Goal: Task Accomplishment & Management: Complete application form

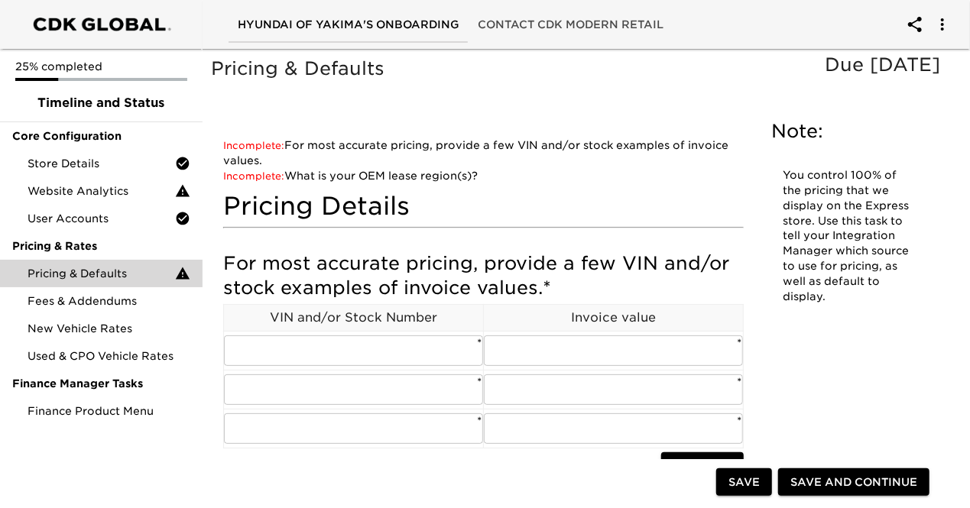
scroll to position [76, 0]
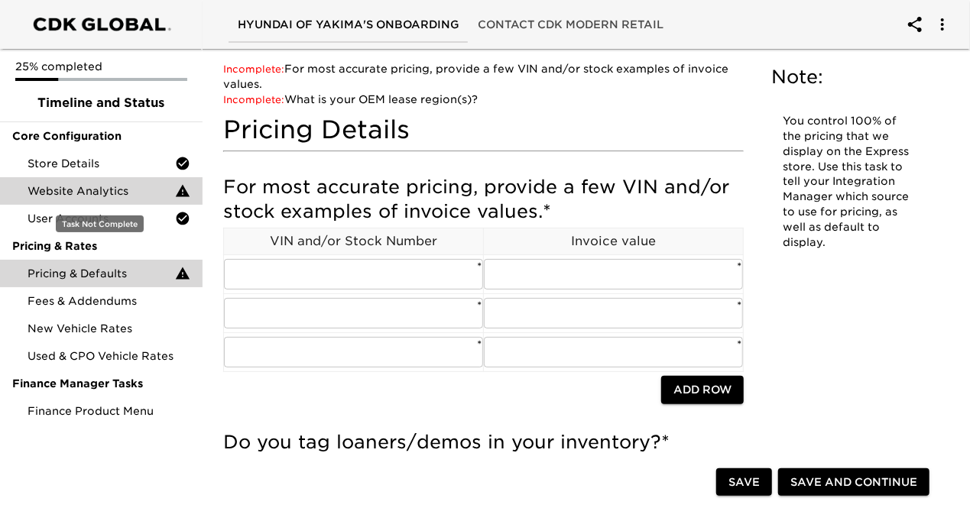
click at [113, 196] on span "Website Analytics" at bounding box center [102, 190] width 148 height 15
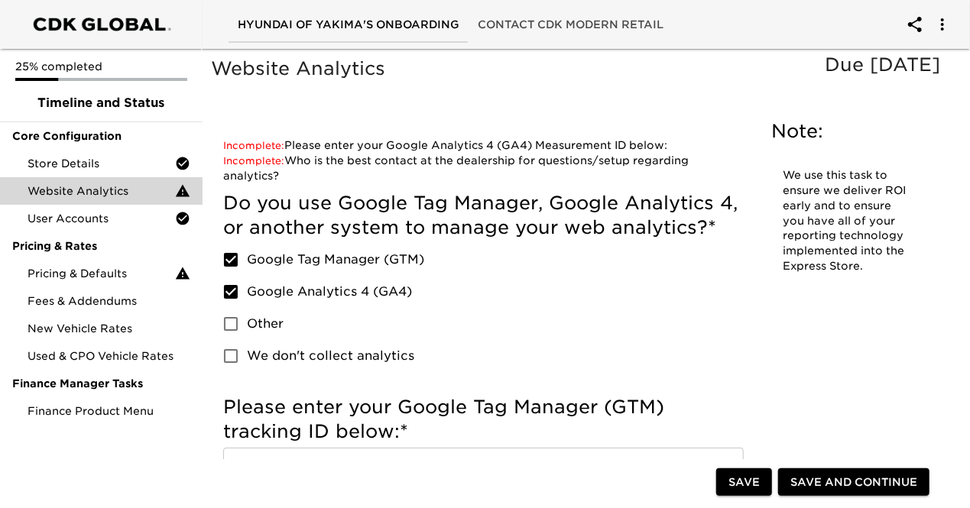
click at [228, 257] on input "Google Tag Manager (GTM)" at bounding box center [231, 260] width 32 height 32
checkbox input "false"
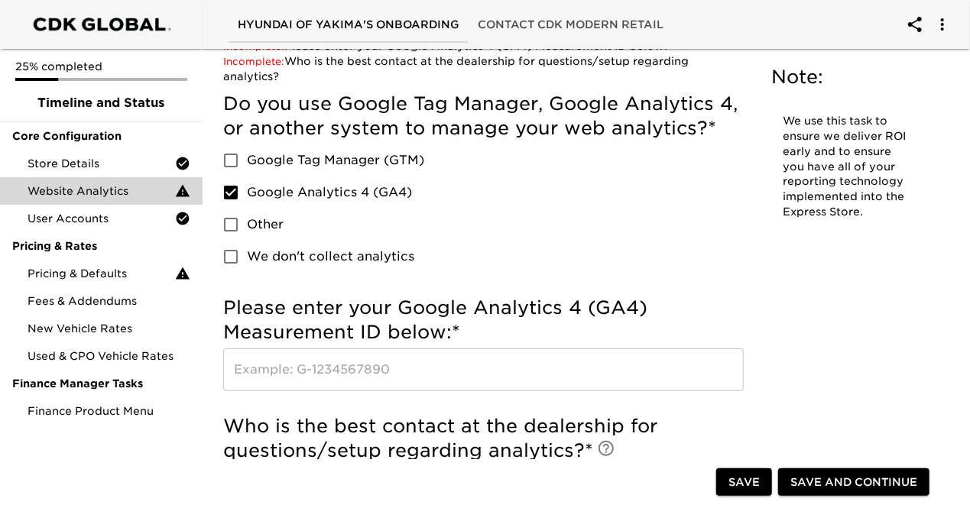
scroll to position [229, 0]
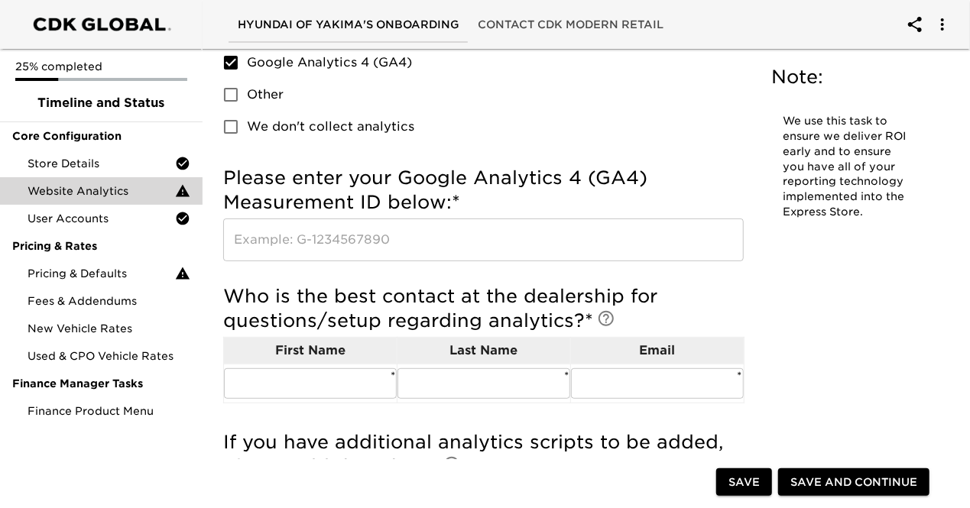
click at [280, 255] on input "text" at bounding box center [483, 240] width 521 height 43
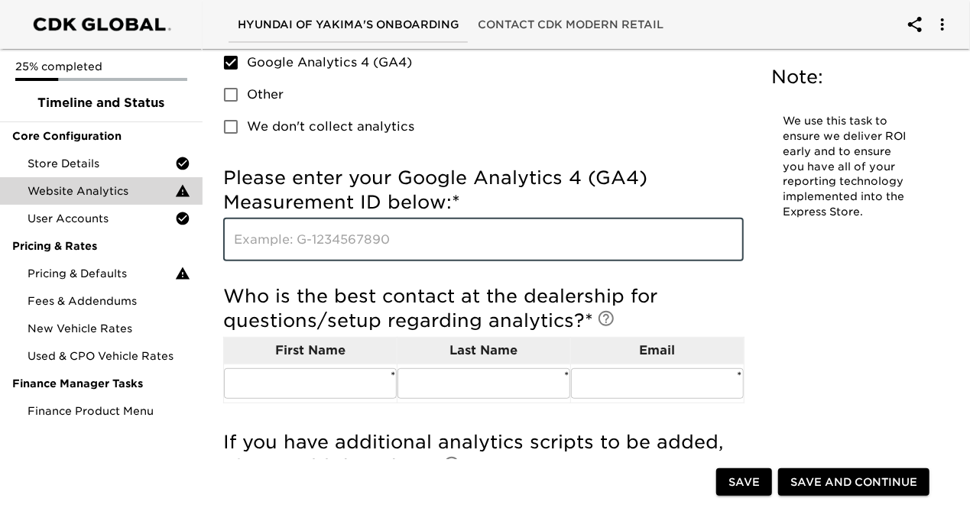
type input "g"
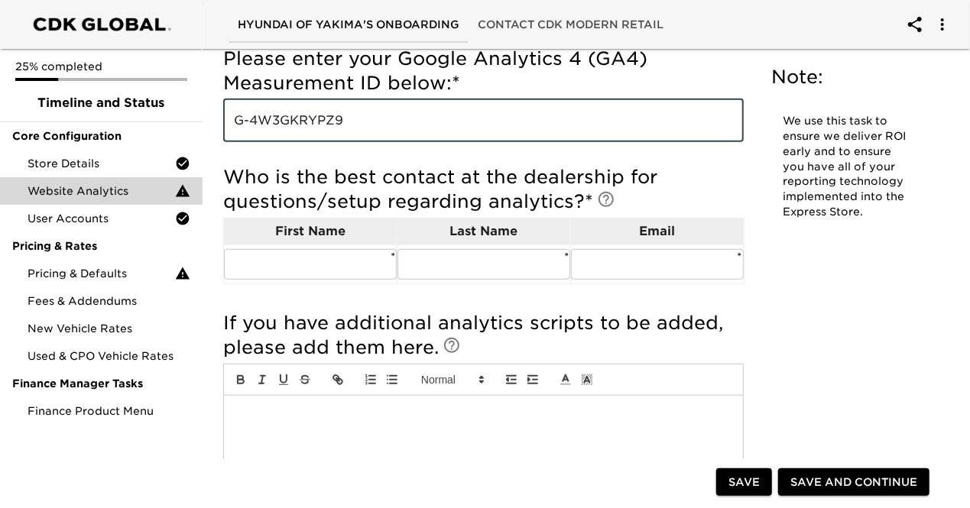
scroll to position [382, 0]
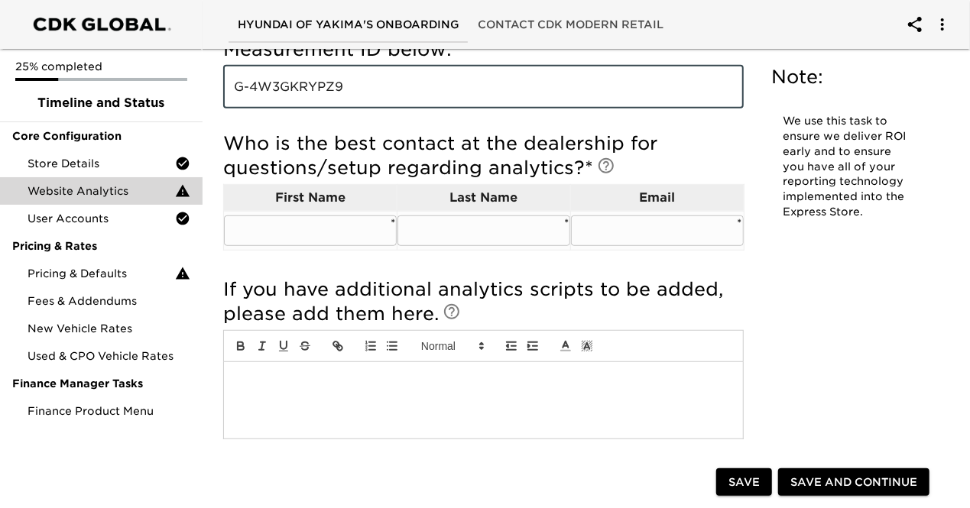
type input "G-4W3GKRYPZ9"
click at [313, 243] on input "text" at bounding box center [310, 231] width 173 height 31
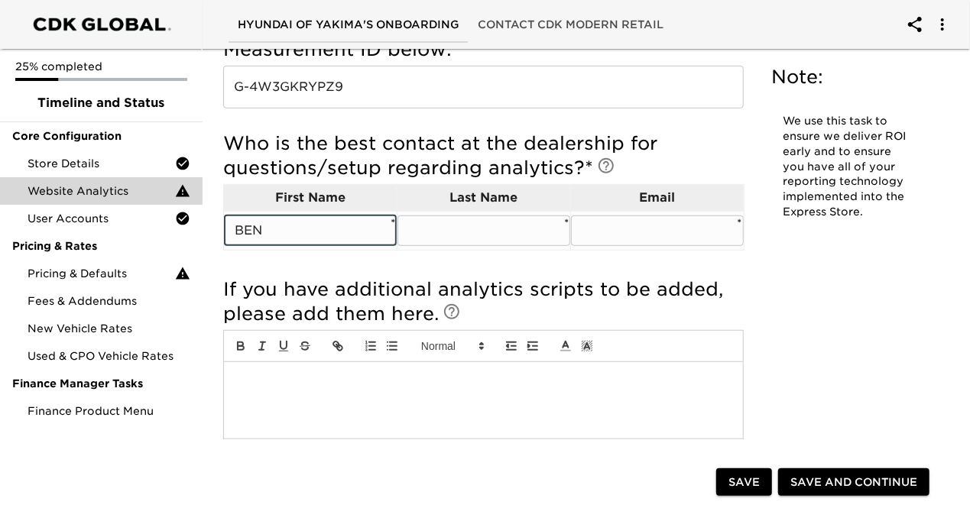
type input "BEN"
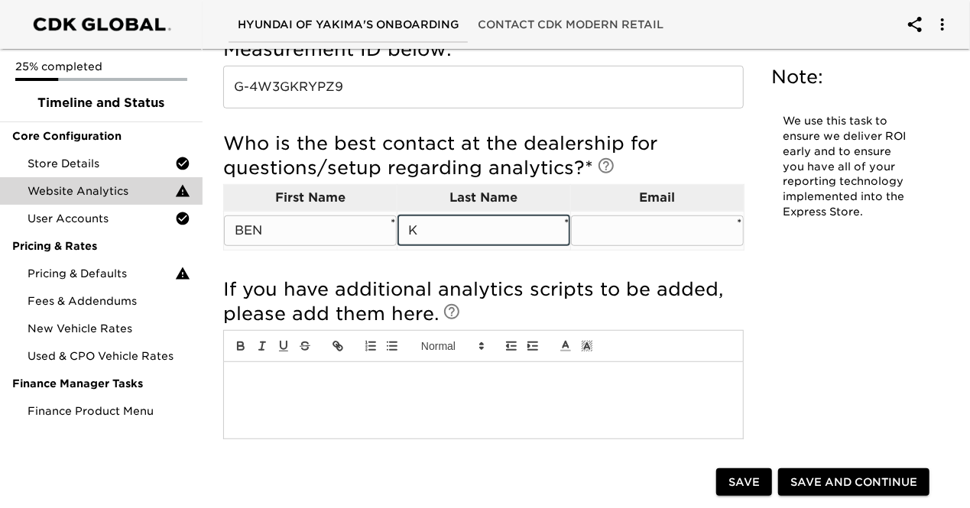
click at [443, 231] on input "K" at bounding box center [484, 231] width 173 height 31
type input "[PERSON_NAME][EMAIL_ADDRESS][DOMAIN_NAME]"
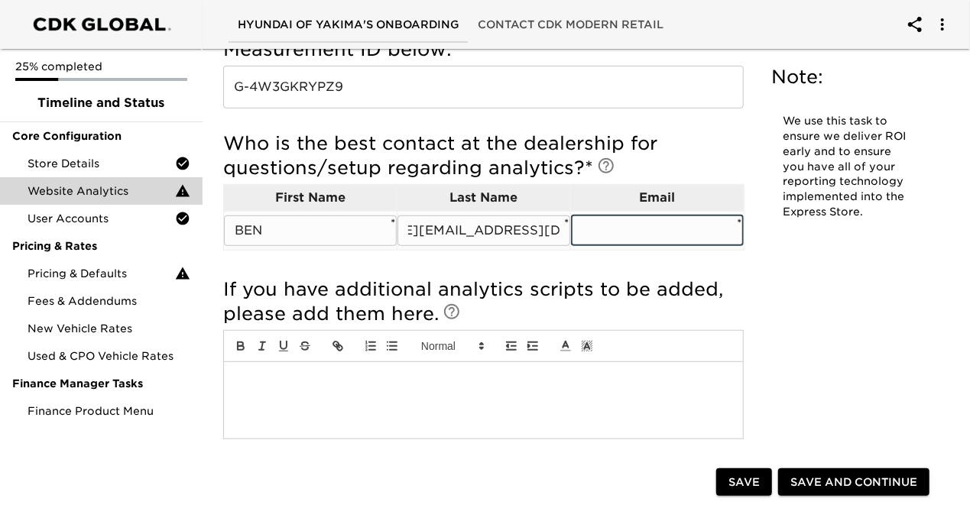
scroll to position [0, 0]
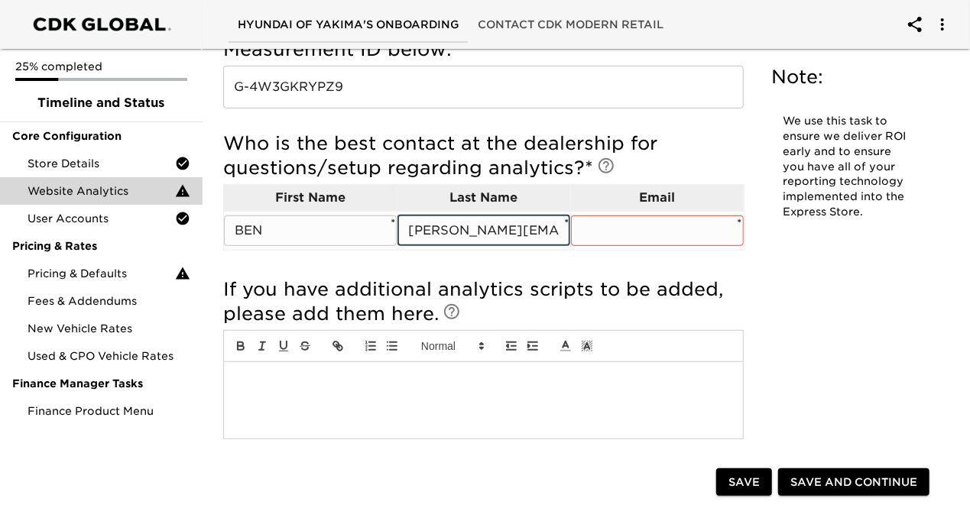
click at [465, 227] on input "[PERSON_NAME][EMAIL_ADDRESS][DOMAIN_NAME]" at bounding box center [484, 231] width 173 height 31
click at [466, 227] on input "[PERSON_NAME][EMAIL_ADDRESS][DOMAIN_NAME]" at bounding box center [484, 231] width 173 height 31
type input "[PERSON_NAME]"
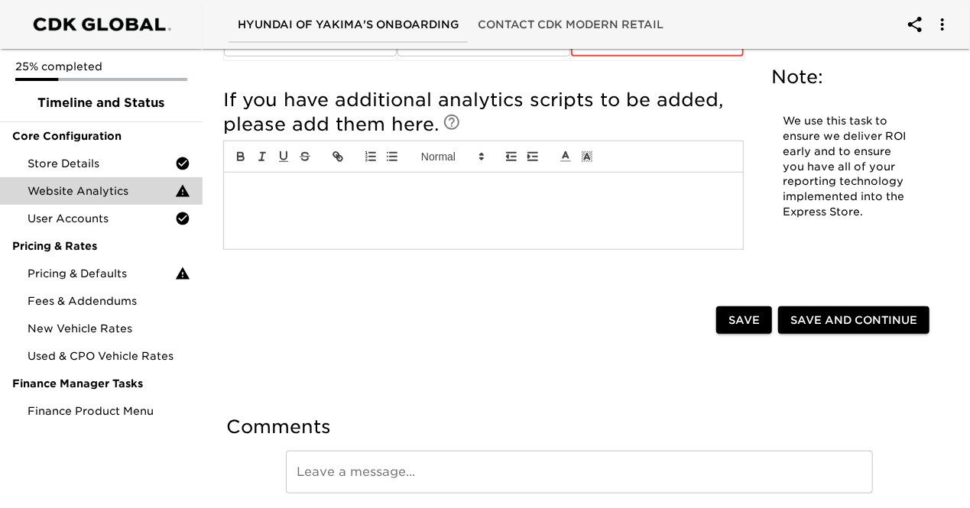
scroll to position [628, 0]
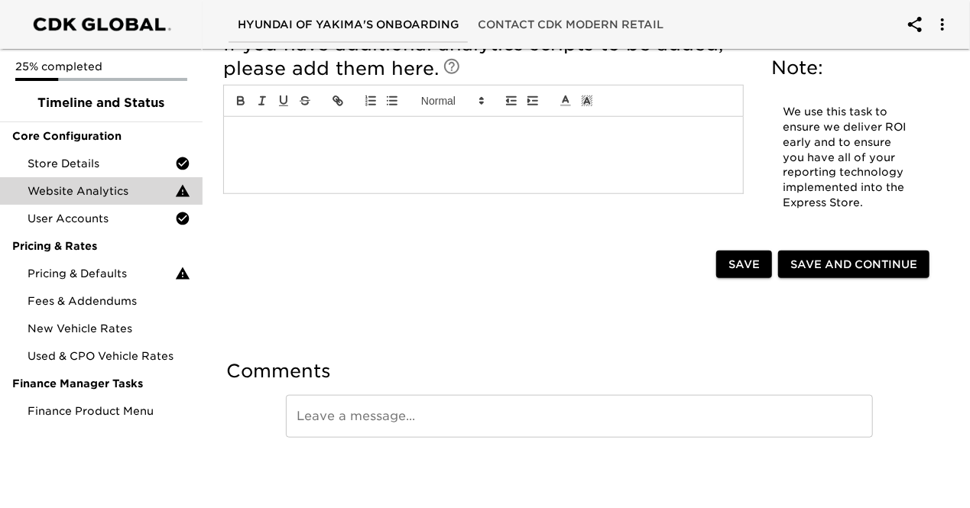
type input "[PERSON_NAME][EMAIL_ADDRESS][PERSON_NAME][DOMAIN_NAME]"
click at [805, 265] on span "Save and Continue" at bounding box center [853, 264] width 127 height 19
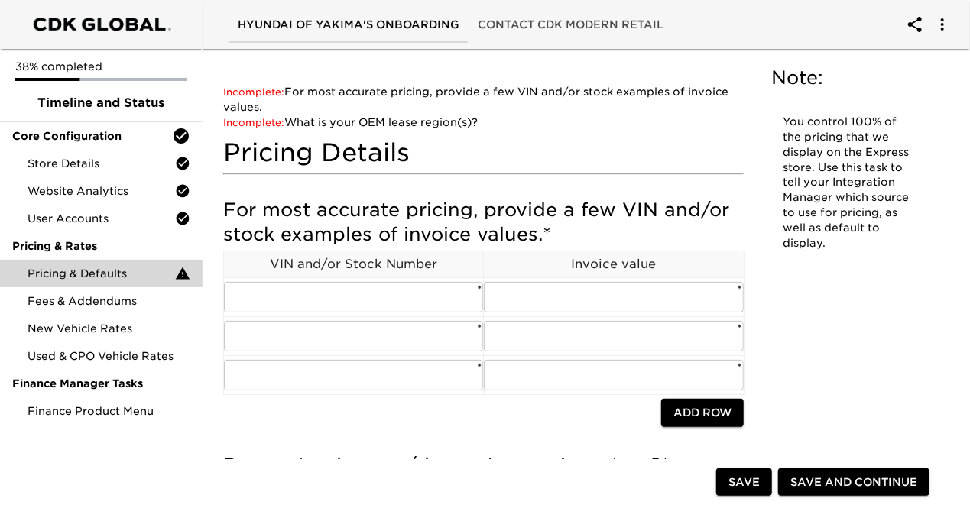
scroll to position [76, 0]
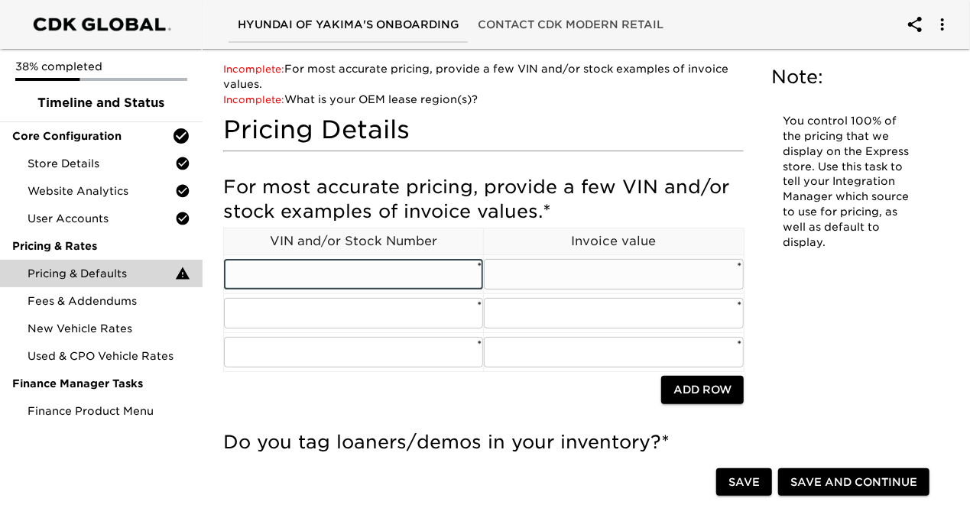
click at [438, 271] on input "text" at bounding box center [353, 274] width 259 height 31
paste input "[US_VEHICLE_IDENTIFICATION_NUMBER]"
type input "[US_VEHICLE_IDENTIFICATION_NUMBER]"
click at [543, 277] on input "text" at bounding box center [613, 274] width 259 height 31
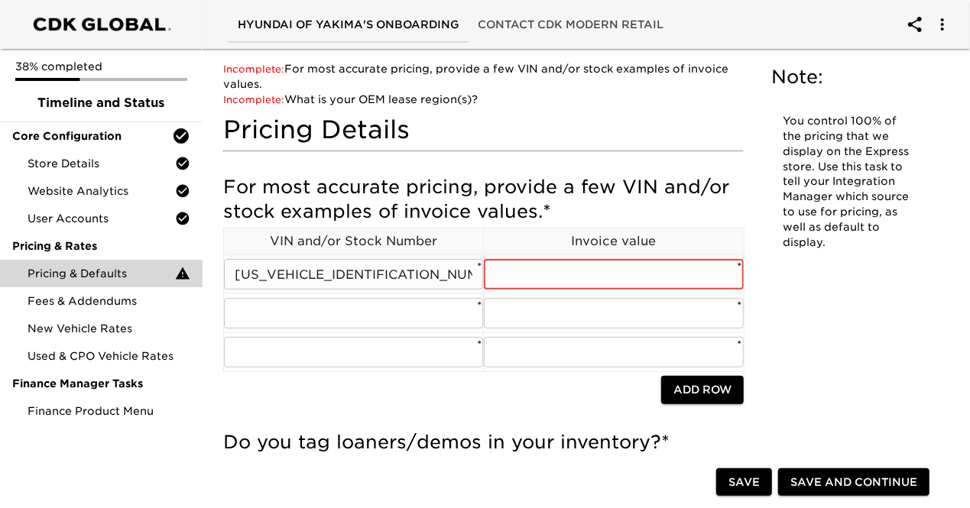
click at [593, 268] on input "text" at bounding box center [613, 274] width 259 height 31
type input "48243"
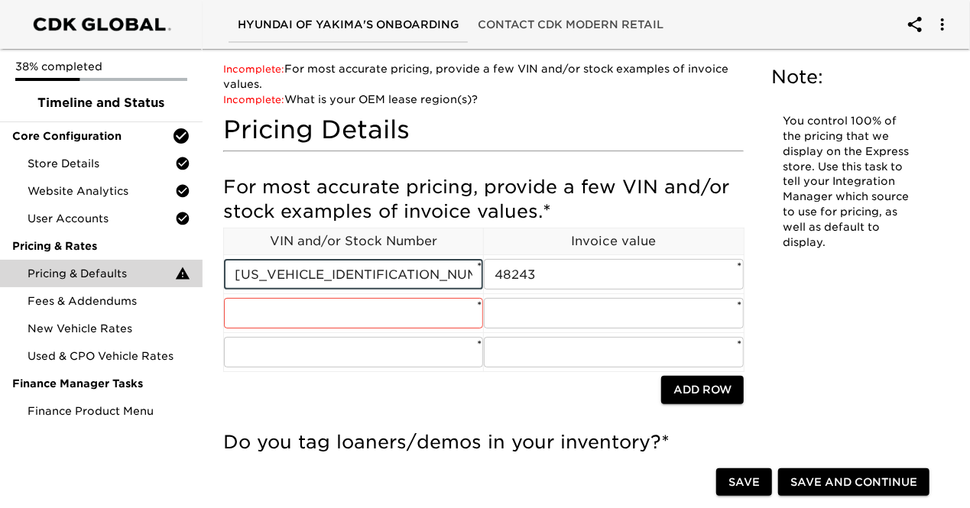
drag, startPoint x: 437, startPoint y: 281, endPoint x: 68, endPoint y: 282, distance: 368.5
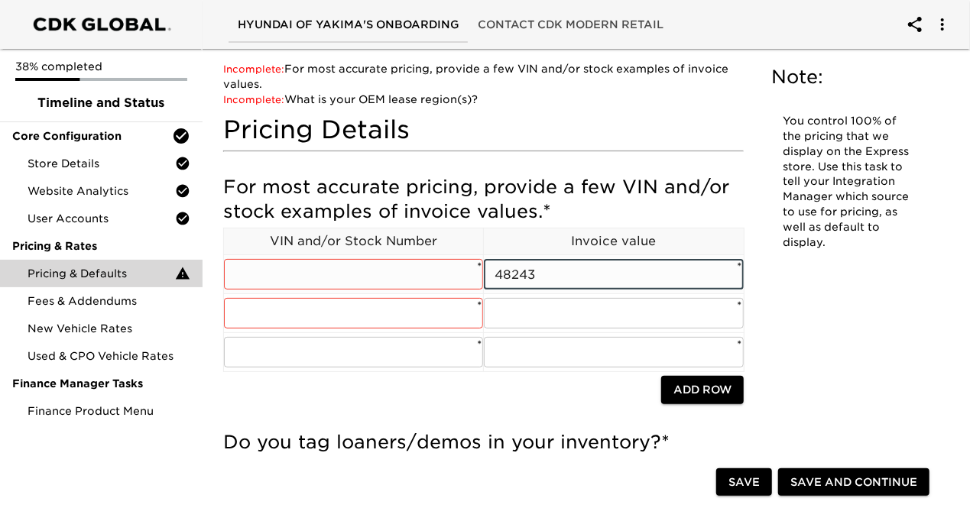
drag, startPoint x: 598, startPoint y: 279, endPoint x: 462, endPoint y: 277, distance: 136.1
click at [462, 277] on tr "​ * 48243 ​ *" at bounding box center [484, 274] width 521 height 39
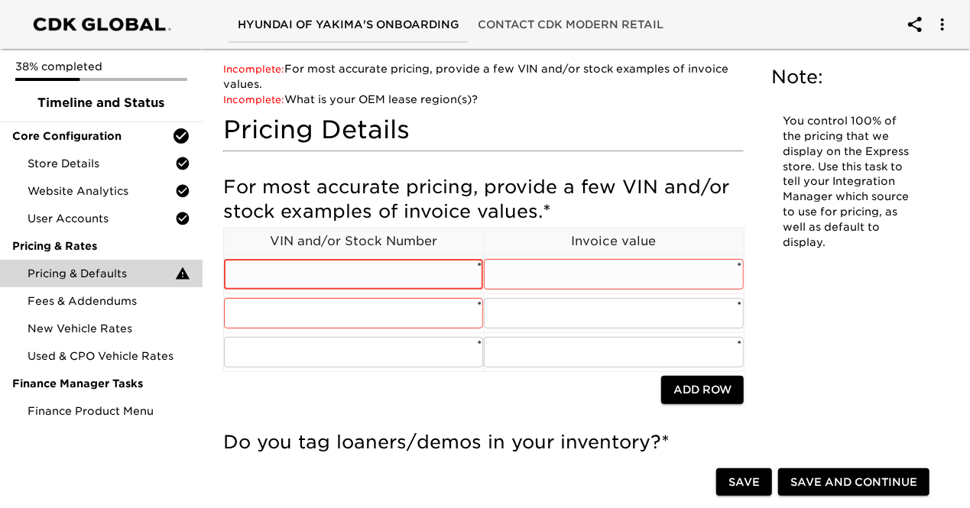
click at [411, 279] on input "text" at bounding box center [353, 274] width 259 height 31
paste input "[US_VEHICLE_IDENTIFICATION_NUMBER]"
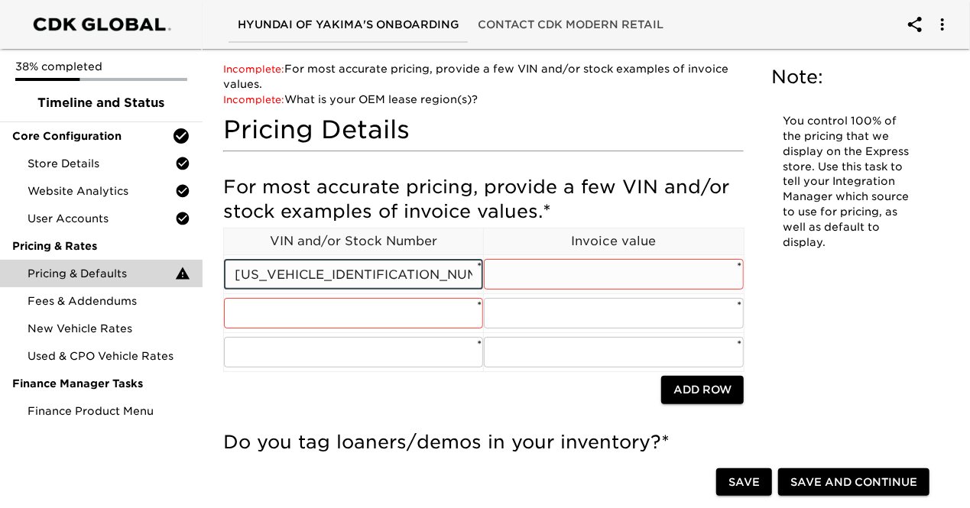
type input "[US_VEHICLE_IDENTIFICATION_NUMBER]"
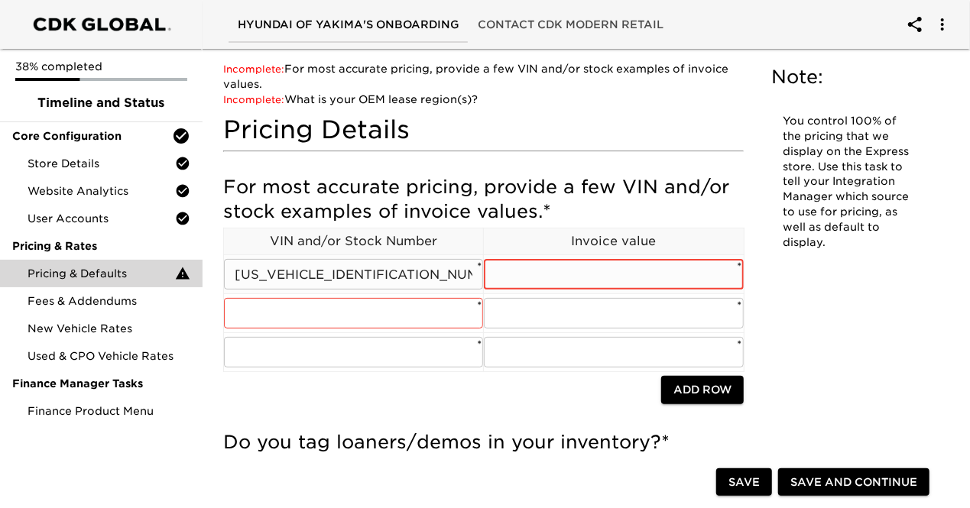
click at [527, 277] on input "text" at bounding box center [613, 274] width 259 height 31
click at [524, 280] on input "text" at bounding box center [613, 274] width 259 height 31
type input "48163"
click at [376, 315] on input "text" at bounding box center [353, 313] width 259 height 31
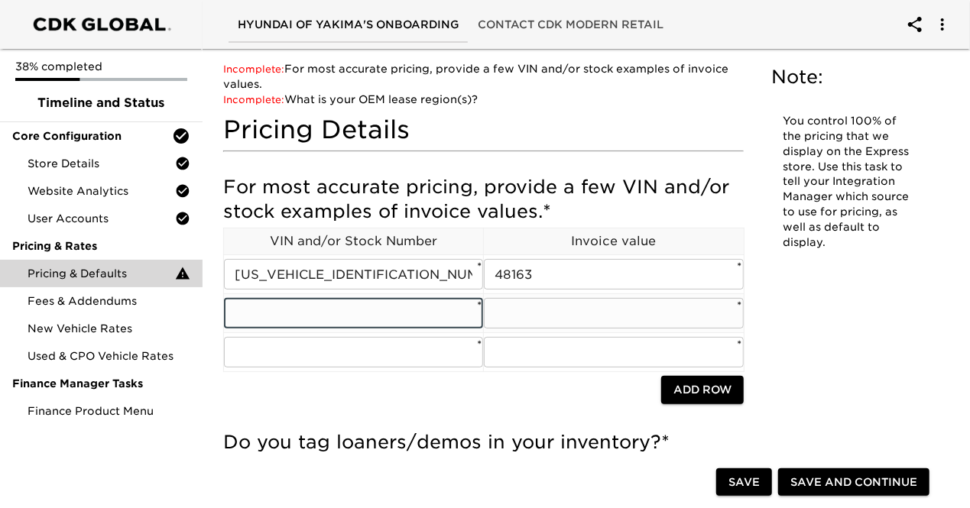
paste input "[US_VEHICLE_IDENTIFICATION_NUMBER]"
type input "[US_VEHICLE_IDENTIFICATION_NUMBER]"
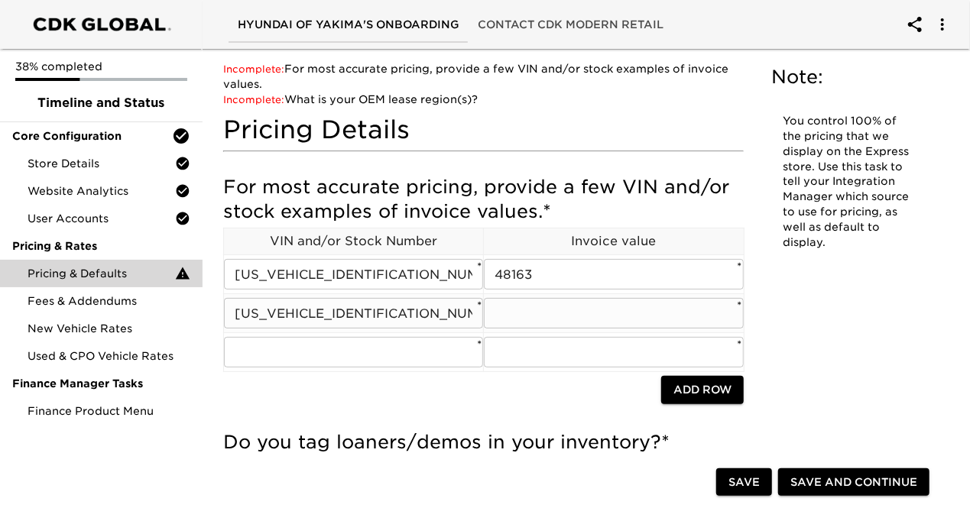
click at [521, 313] on input "text" at bounding box center [613, 313] width 259 height 31
type input "51152"
click at [412, 359] on input "text" at bounding box center [353, 352] width 259 height 31
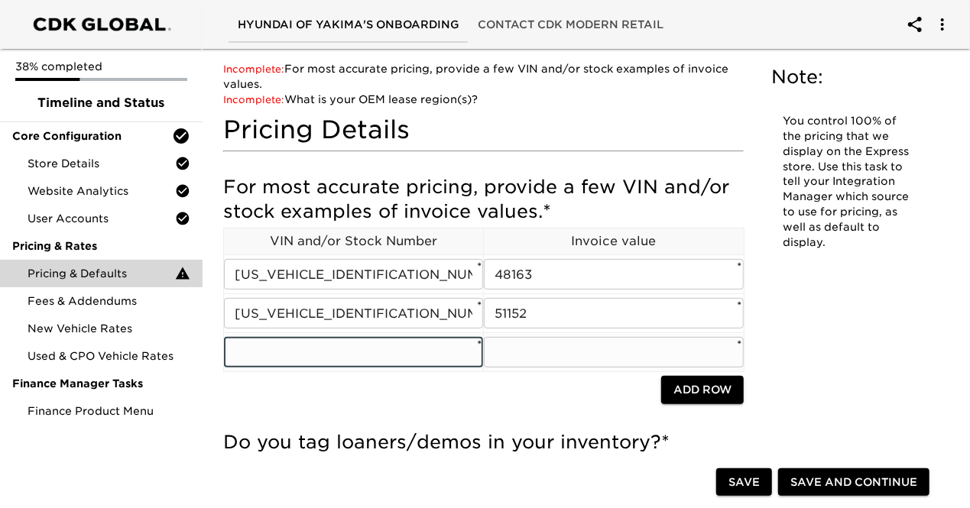
paste input "[US_VEHICLE_IDENTIFICATION_NUMBER]"
type input "[US_VEHICLE_IDENTIFICATION_NUMBER]"
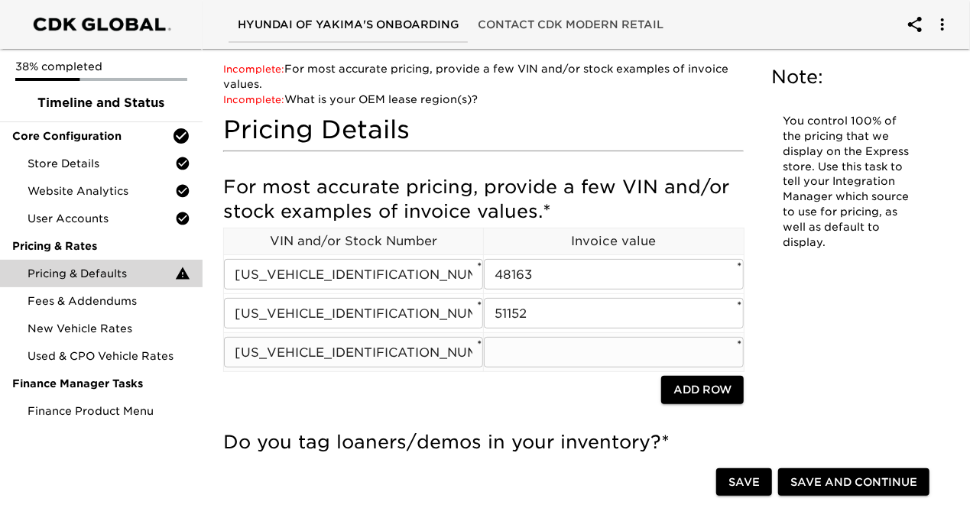
click at [523, 349] on input "text" at bounding box center [613, 352] width 259 height 31
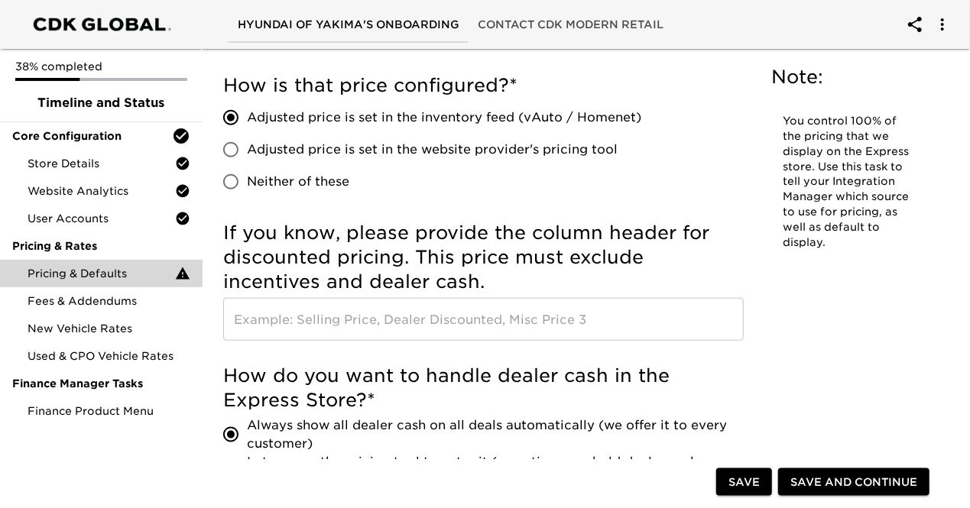
scroll to position [764, 0]
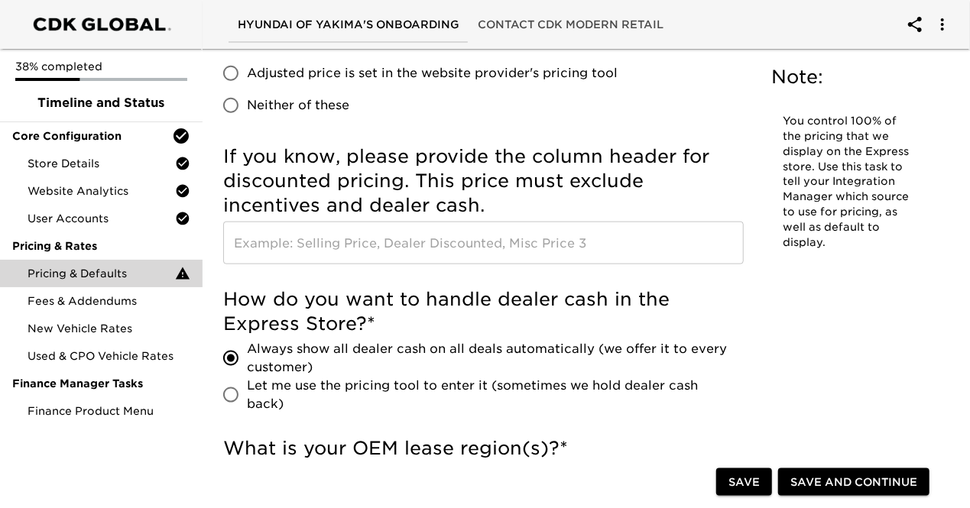
type input "43021"
click at [435, 249] on input "text" at bounding box center [483, 243] width 521 height 43
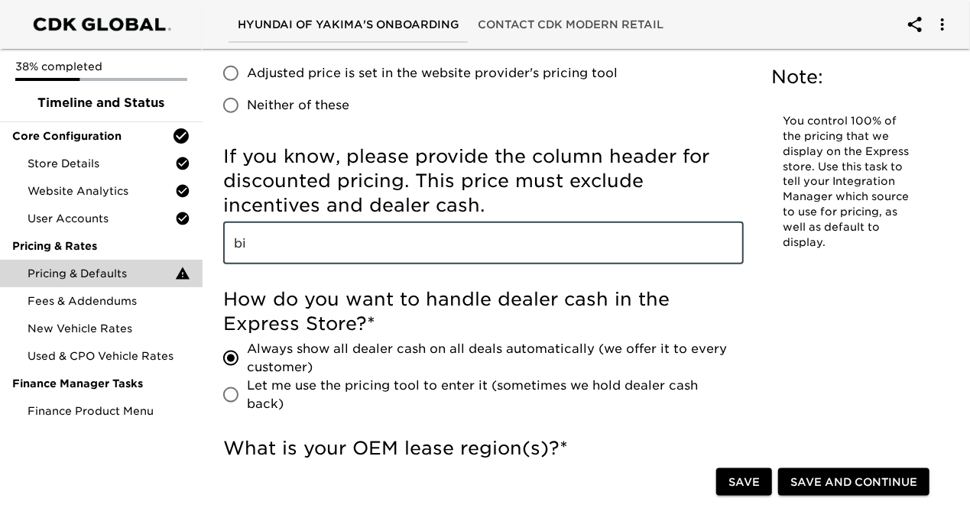
type input "b"
type input "M"
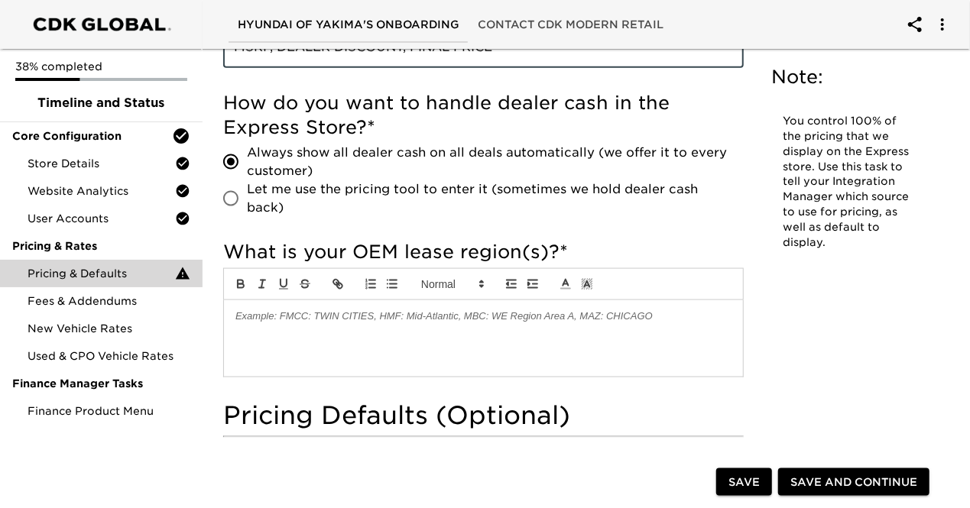
scroll to position [1070, 0]
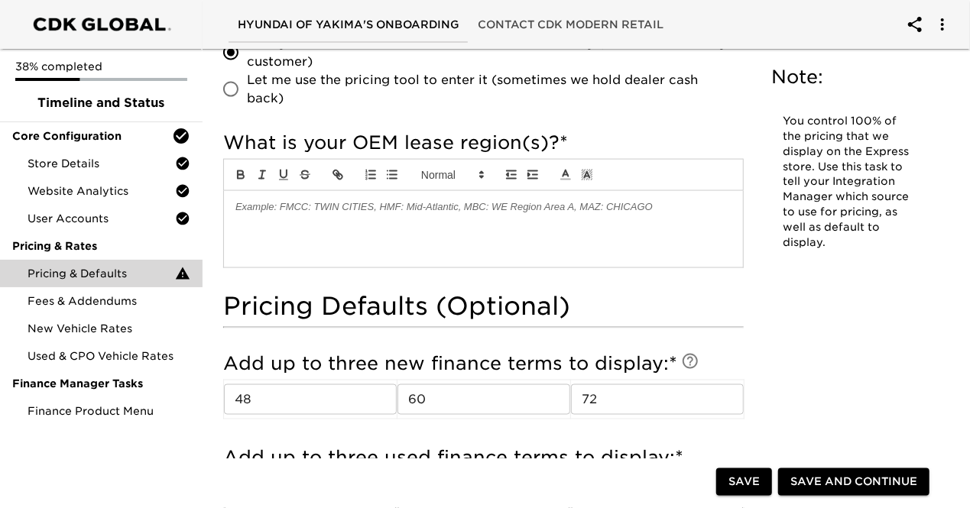
type input "MSRP, DEALER DISCOUNT, FINAL PRICE"
click at [330, 232] on div at bounding box center [483, 229] width 519 height 76
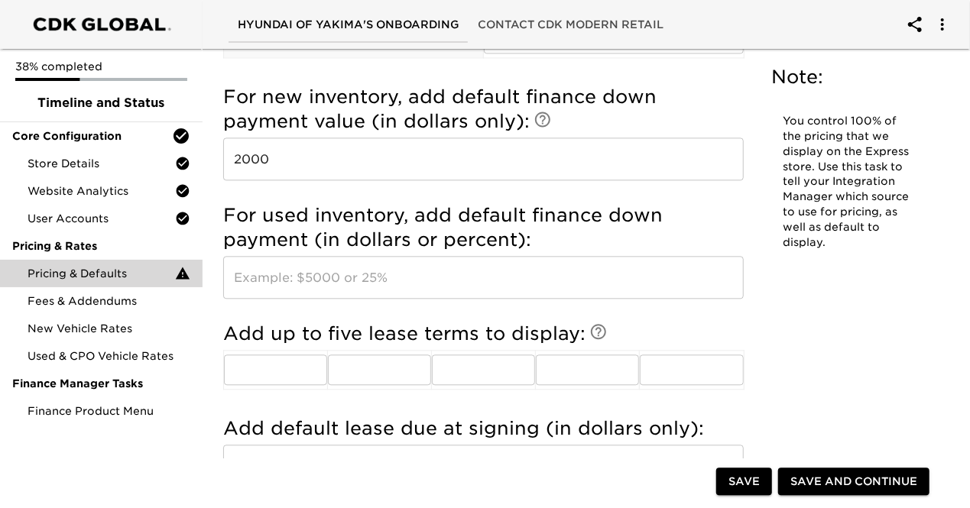
scroll to position [1682, 0]
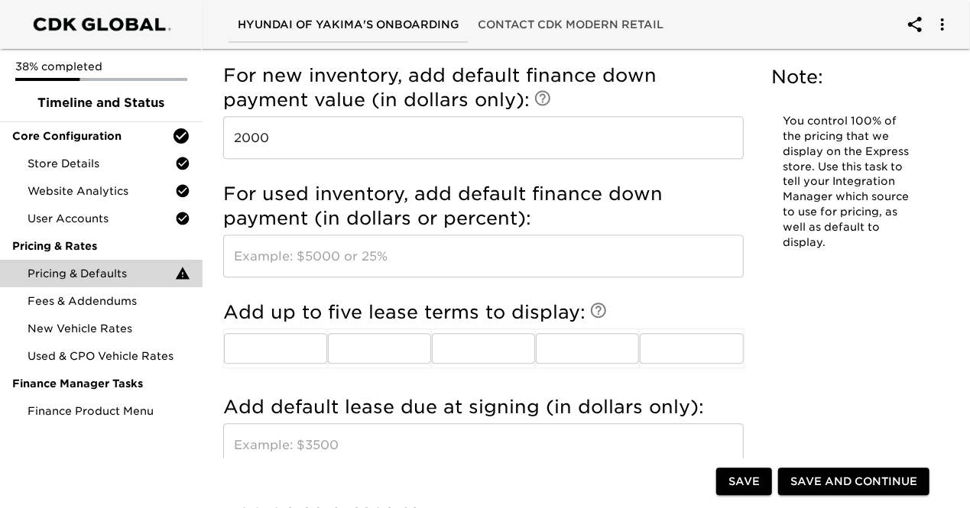
click at [306, 254] on input "text" at bounding box center [483, 256] width 521 height 43
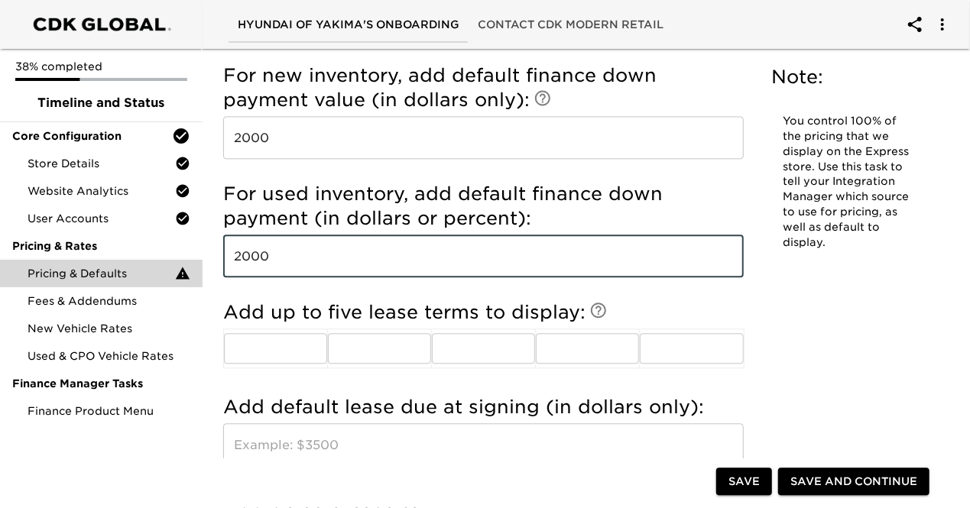
type input "2000"
click at [315, 288] on div "For used inventory, add default finance down payment (in dollars or percent): 2…" at bounding box center [483, 233] width 521 height 118
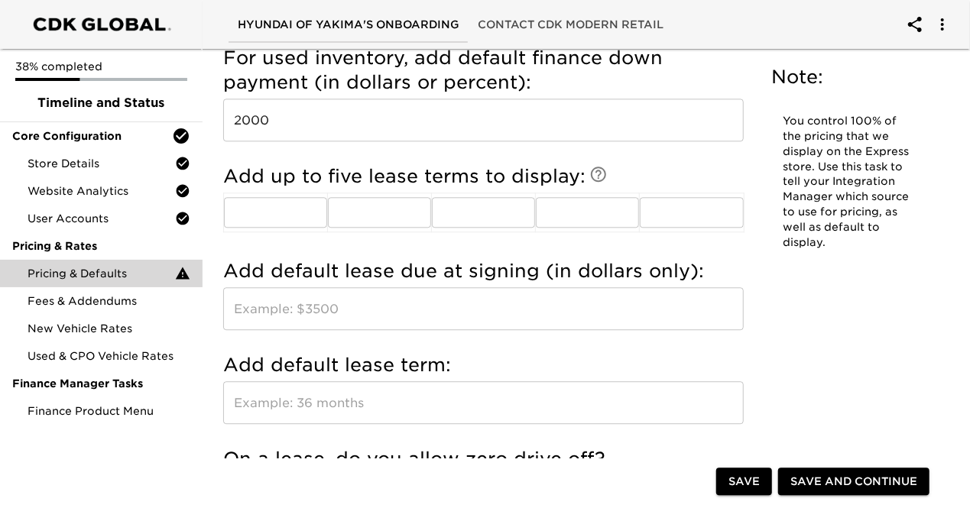
scroll to position [1835, 0]
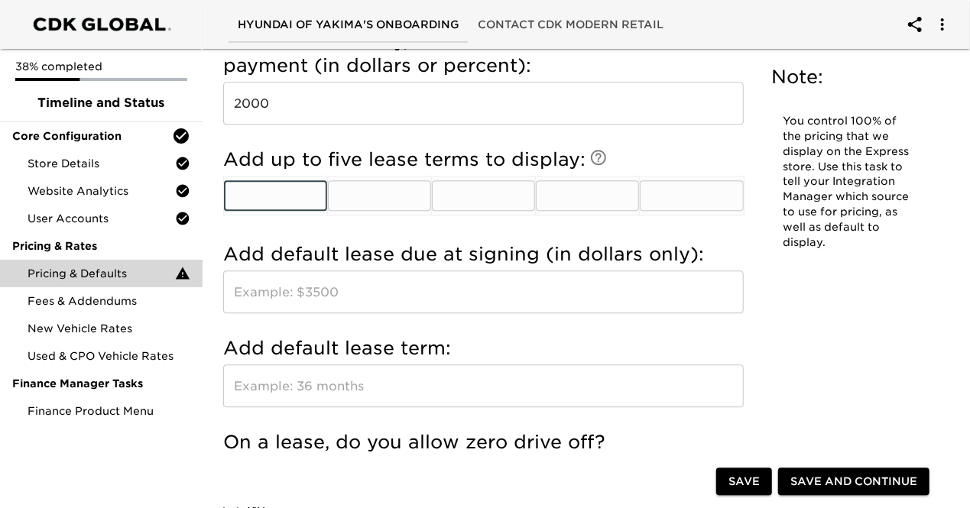
click at [307, 192] on input "text" at bounding box center [275, 195] width 103 height 31
type input "24"
type input "36"
type input "48"
click at [388, 242] on h5 "Add default lease due at signing (in dollars only):" at bounding box center [483, 254] width 521 height 24
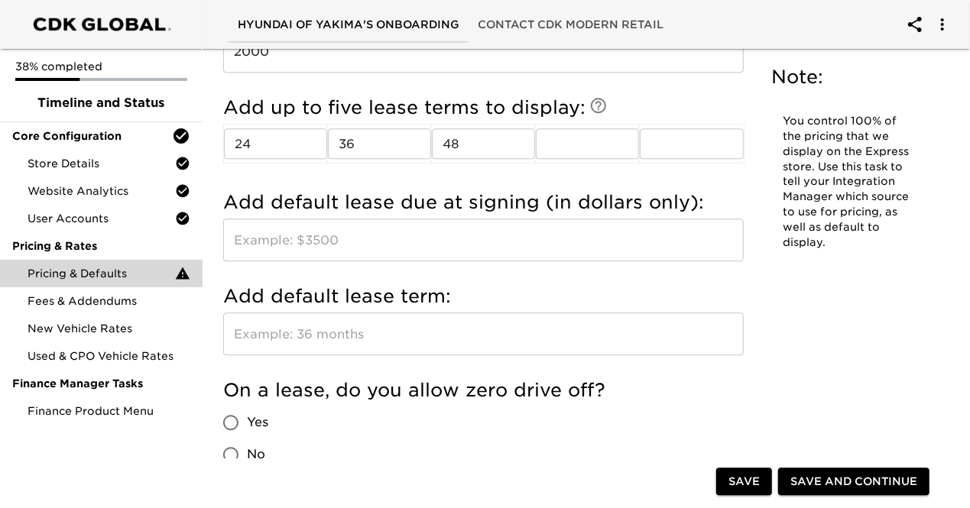
scroll to position [1911, 0]
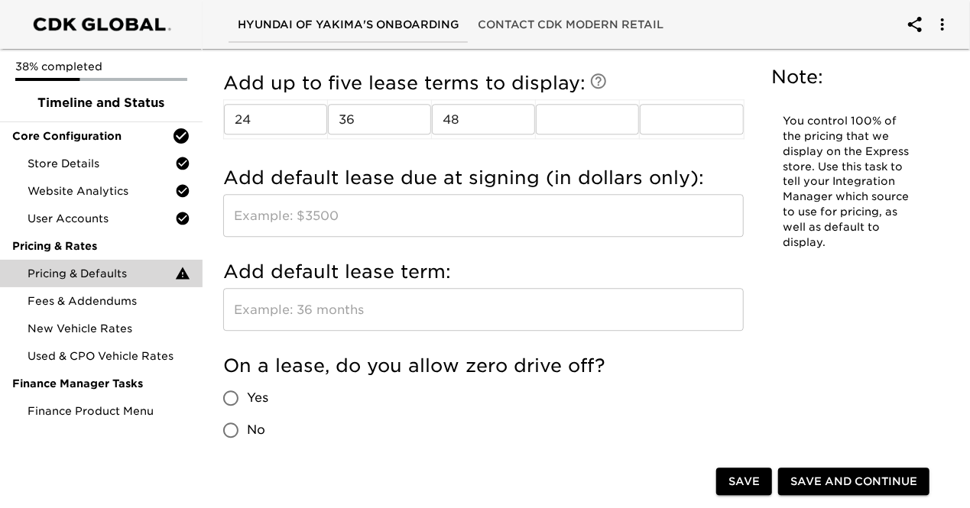
click at [312, 212] on input "text" at bounding box center [483, 215] width 521 height 43
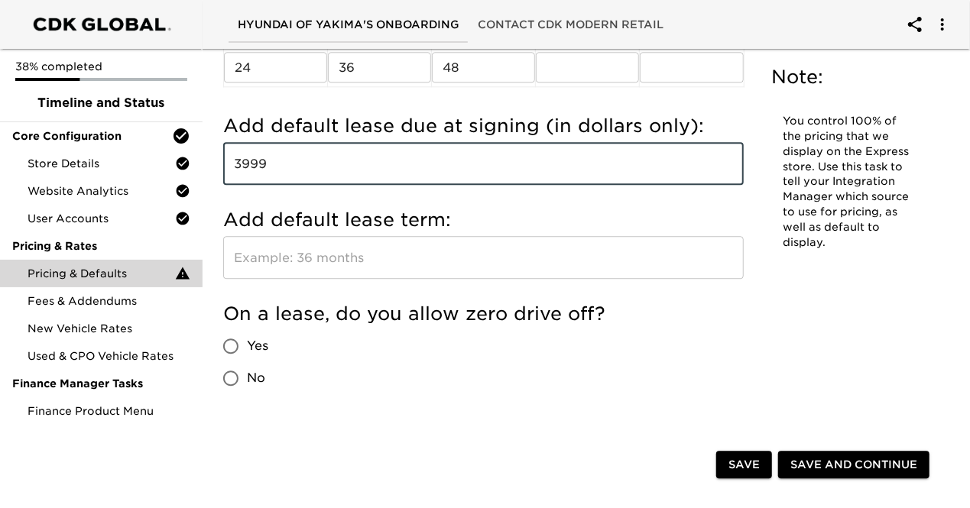
scroll to position [1988, 0]
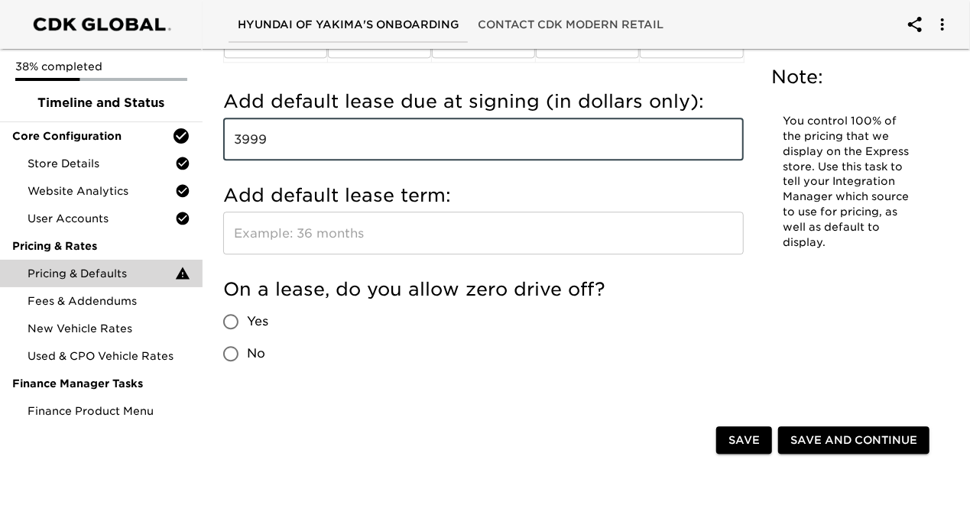
type input "3999"
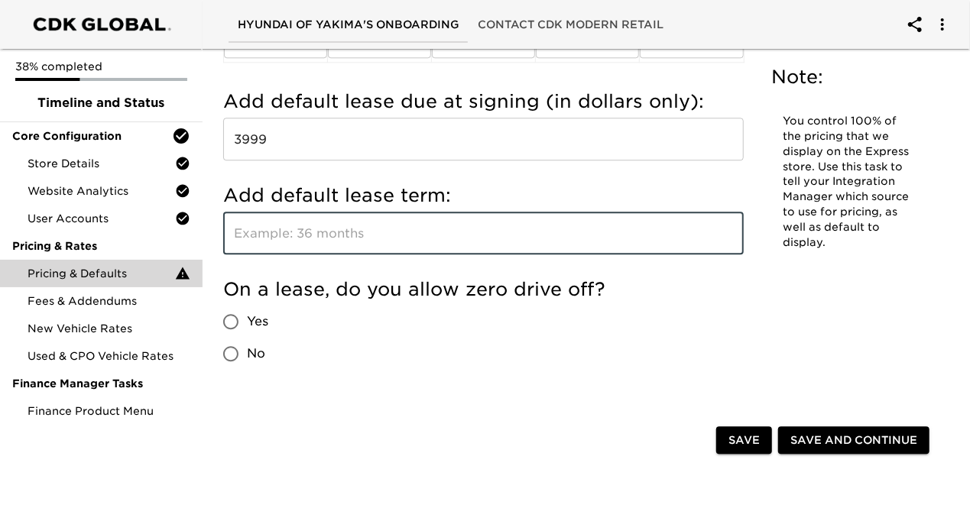
click at [310, 224] on input "text" at bounding box center [483, 233] width 521 height 43
type input "36"
click at [362, 284] on h5 "On a lease, do you allow zero drive off?" at bounding box center [483, 289] width 521 height 24
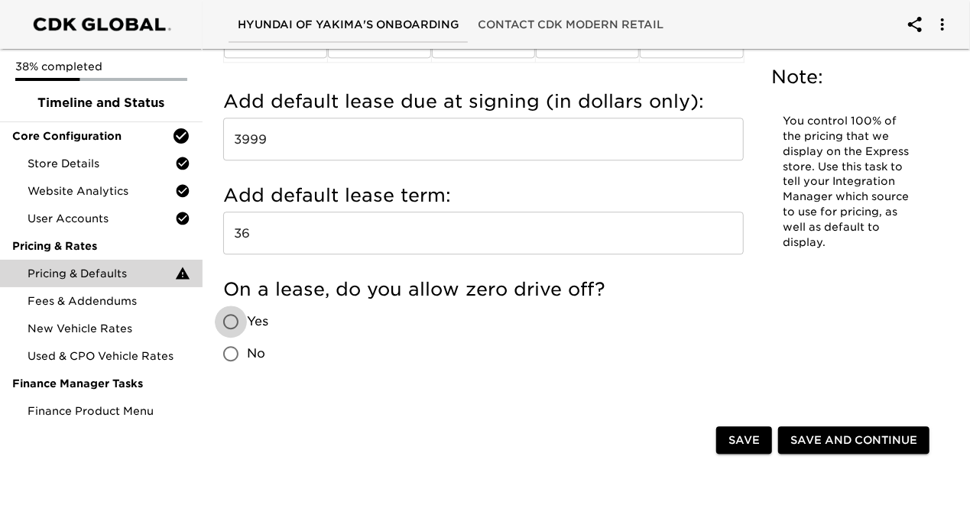
click at [232, 320] on input "Yes" at bounding box center [231, 322] width 32 height 32
radio input "true"
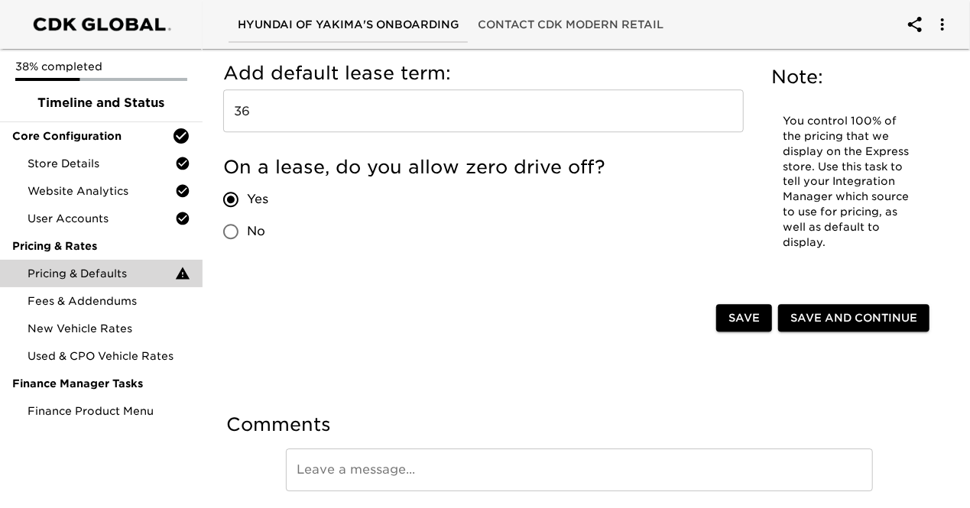
scroll to position [2140, 0]
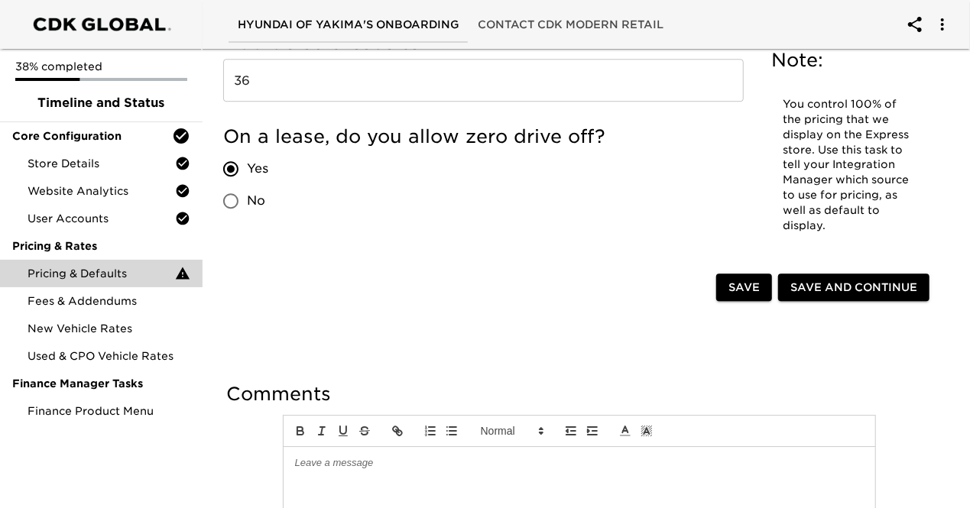
click at [842, 278] on span "Save and Continue" at bounding box center [853, 287] width 127 height 19
